Goal: Complete application form

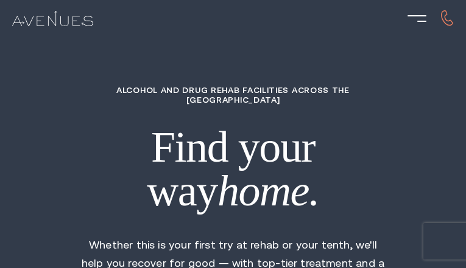
type input "JipotuKdmhONQ"
type input "mYuVDdzuxOcI"
type input "MROhAfvWVucoC"
type input "qrImuBARLu"
type input "RCBikDHhQhjN"
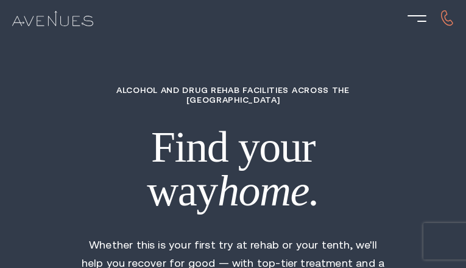
type input "2640337918"
type input "[EMAIL_ADDRESS][DOMAIN_NAME]"
type input "ULwJBEUlxvtN"
type input "6026885138"
type input "[EMAIL_ADDRESS][DOMAIN_NAME]"
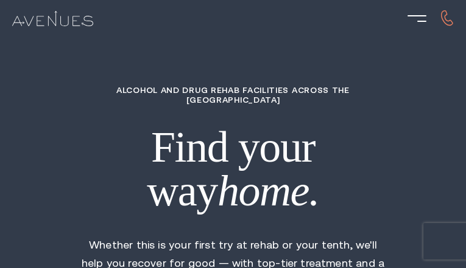
type input "ayXzFXezSailq"
radio input "true"
